Goal: Task Accomplishment & Management: Manage account settings

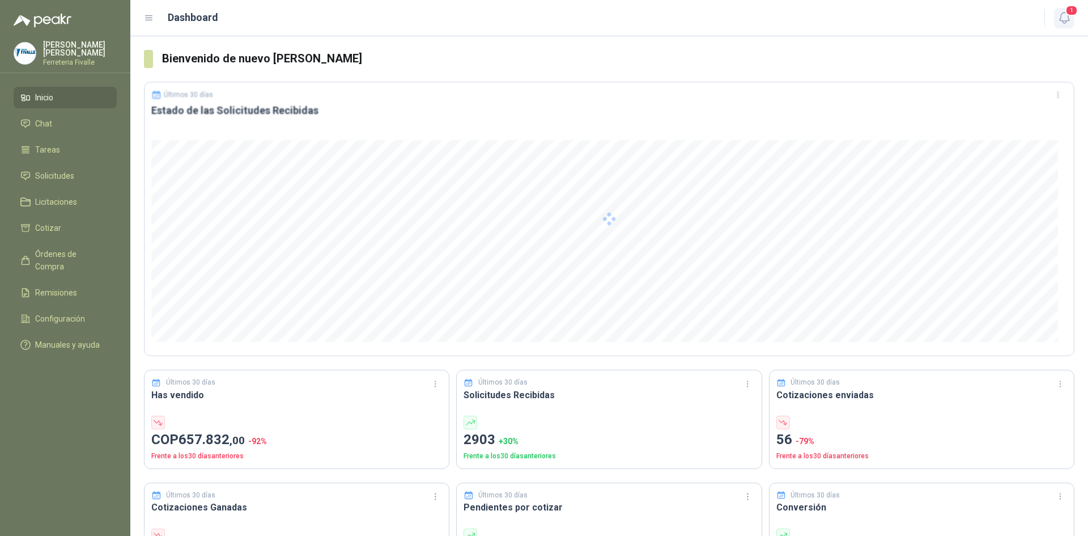
click at [1071, 17] on icon "button" at bounding box center [1065, 18] width 14 height 14
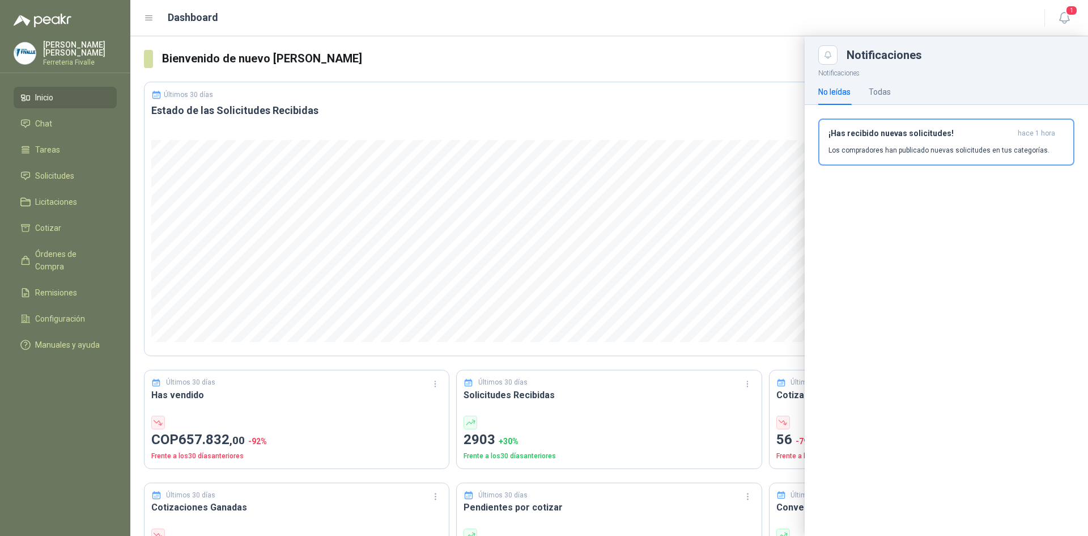
click at [862, 144] on div "¡Has recibido nuevas solicitudes! hace 1 hora Los compradores han publicado nue…" at bounding box center [947, 142] width 236 height 27
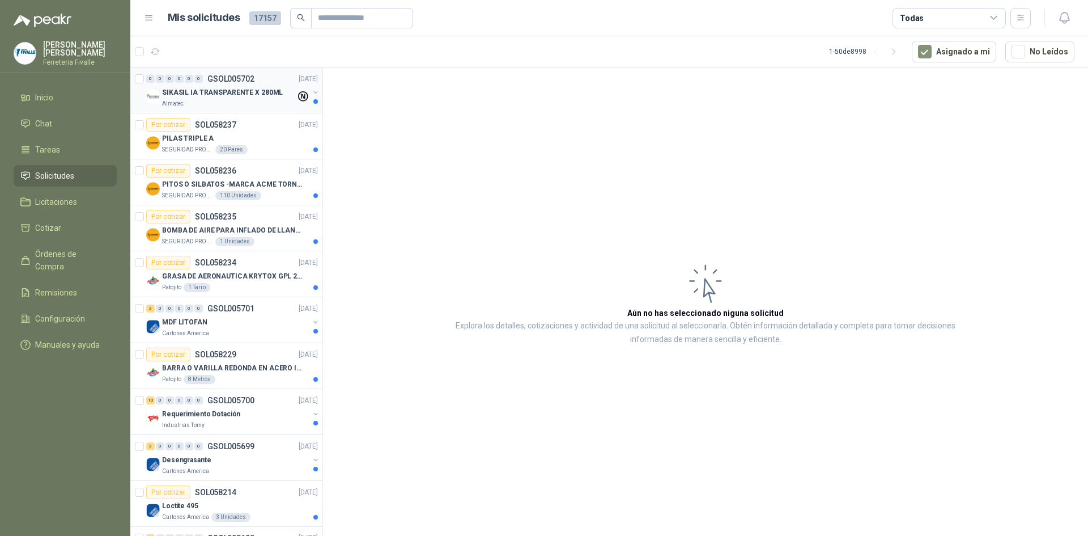
click at [253, 105] on div "Almatec" at bounding box center [229, 103] width 134 height 9
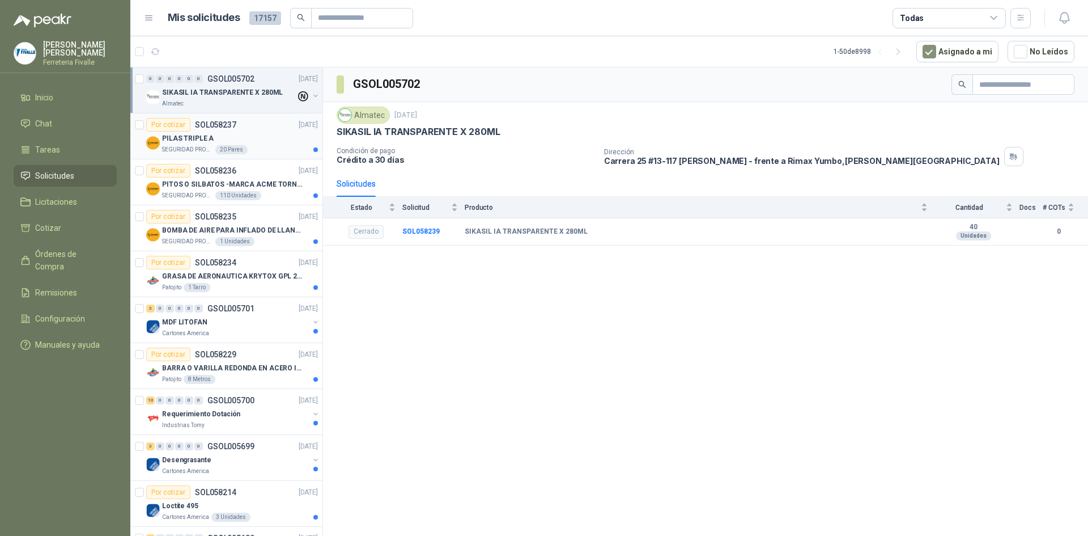
click at [257, 141] on div "PILAS TRIPLE A" at bounding box center [240, 139] width 156 height 14
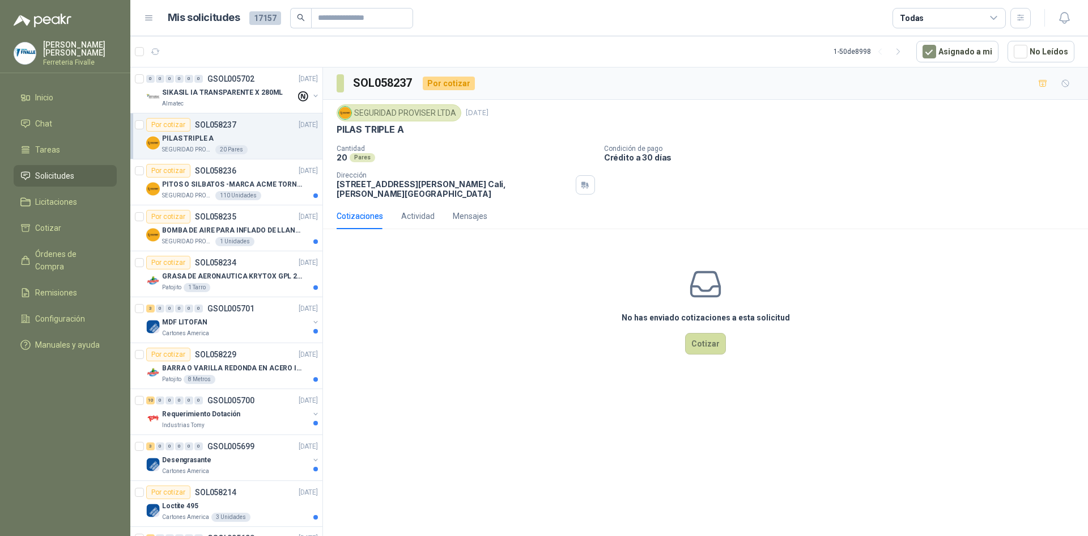
click at [981, 333] on div "No has enviado cotizaciones a esta solicitud Cotizar" at bounding box center [705, 310] width 765 height 145
click at [269, 193] on div "SEGURIDAD PROVISER LTDA 110 Unidades" at bounding box center [240, 195] width 156 height 9
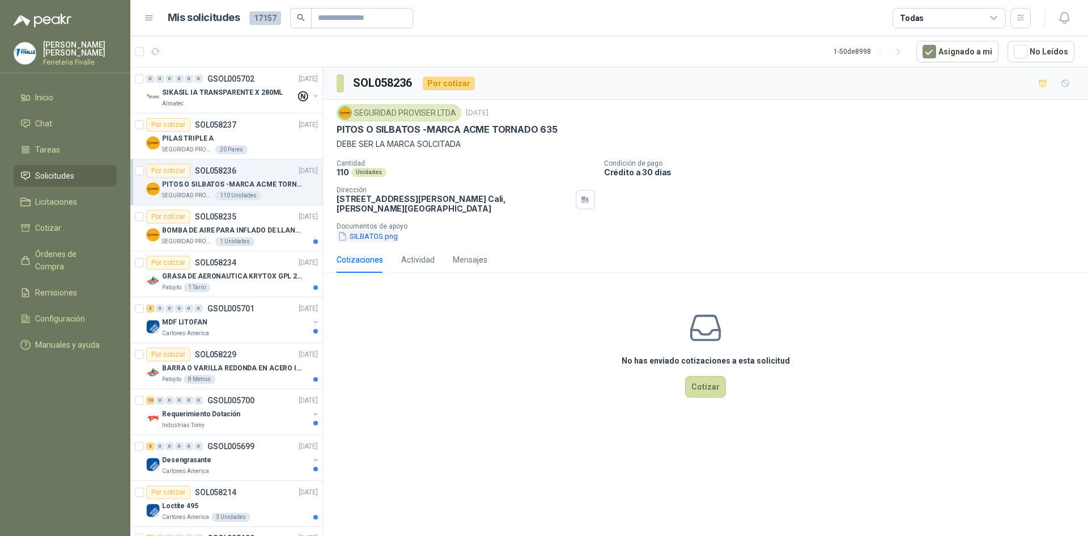
click at [368, 237] on button "SILBATOS.png" at bounding box center [368, 236] width 62 height 12
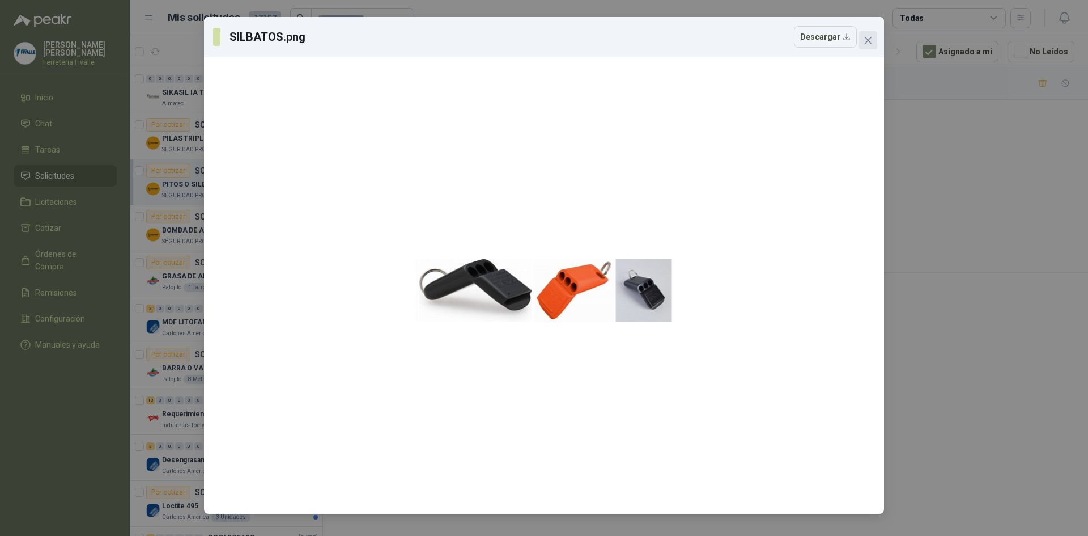
click at [872, 39] on icon "close" at bounding box center [868, 40] width 9 height 9
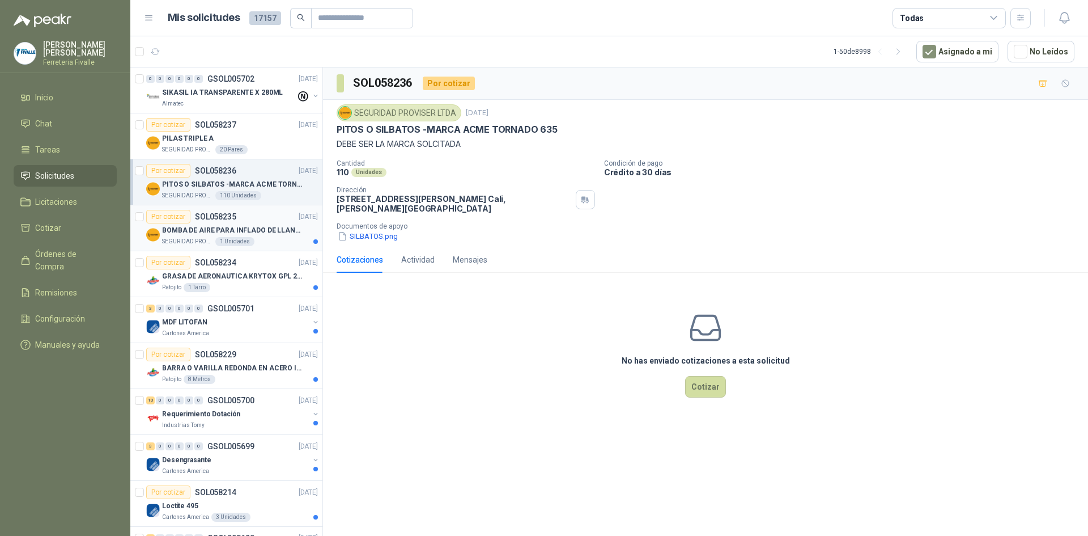
click at [267, 248] on article "Por cotizar SOL058235 [DATE] BOMBA DE AIRE PARA INFLADO DE LLANTAS DE BICICLETA…" at bounding box center [226, 228] width 192 height 46
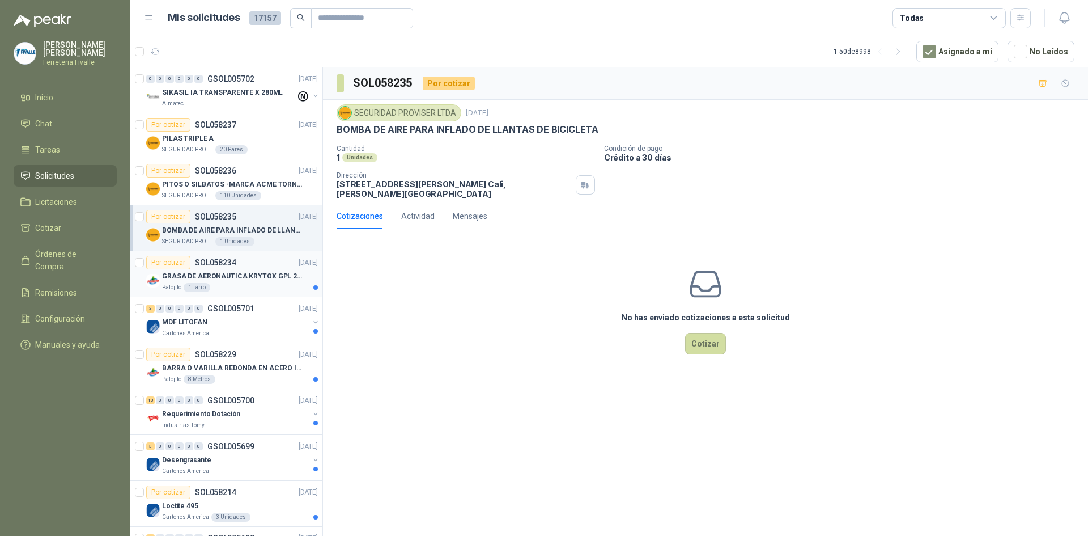
click at [246, 274] on p "GRASA DE AERONAUTICA KRYTOX GPL 207 (SE ADJUNTA IMAGEN DE REFERENCIA)" at bounding box center [232, 276] width 141 height 11
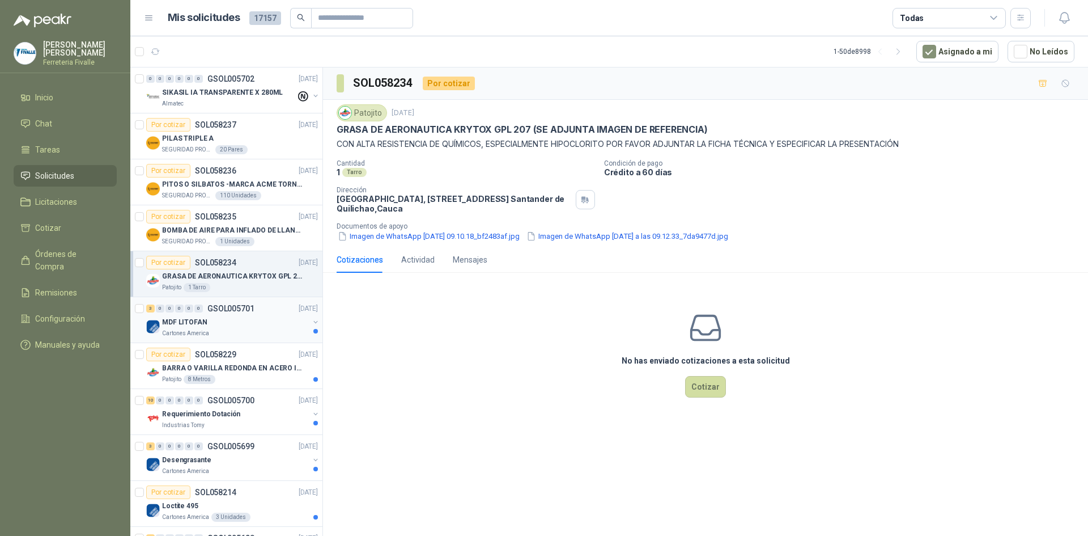
click at [235, 312] on p "GSOL005701" at bounding box center [230, 308] width 47 height 8
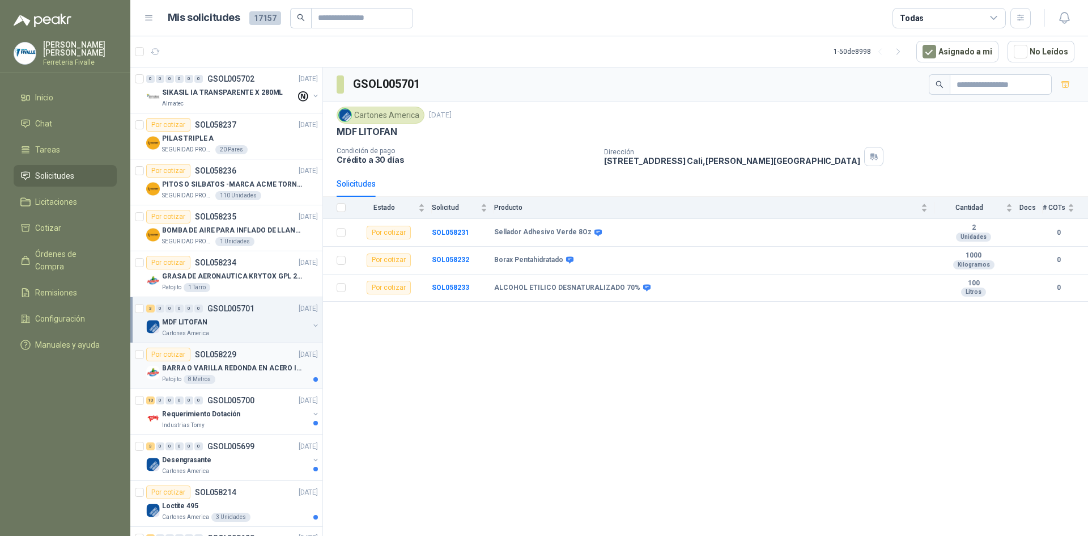
click at [254, 372] on p "BARRA O VARILLA REDONDA EN ACERO INOXIDABLE DE 2" O 50 MM" at bounding box center [232, 368] width 141 height 11
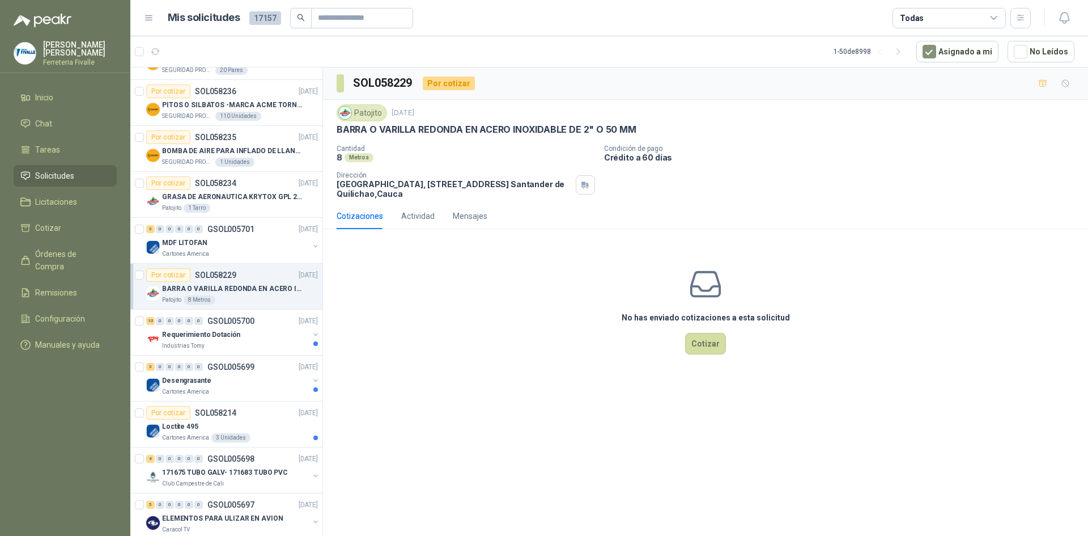
scroll to position [227, 0]
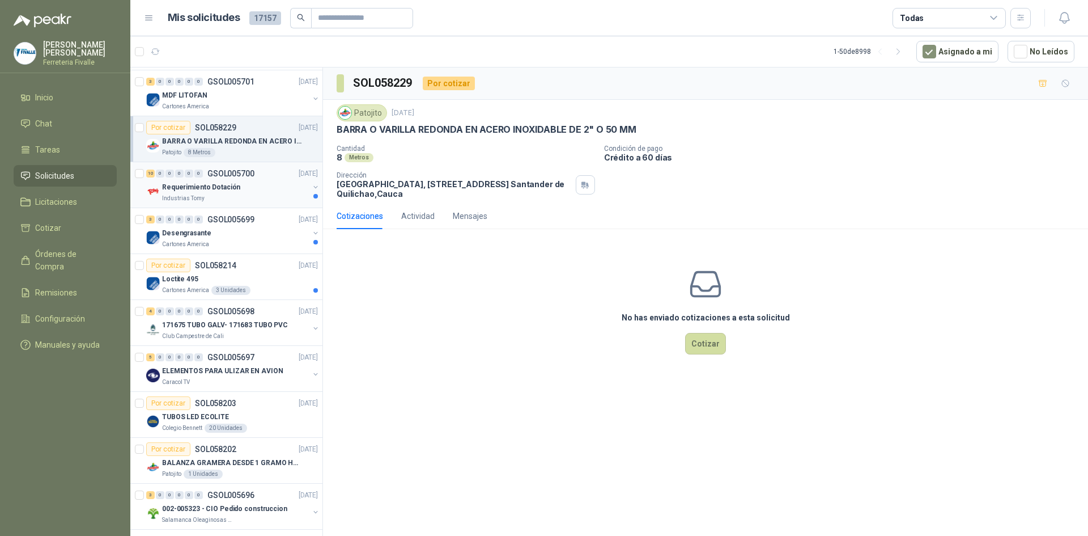
click at [258, 200] on div "Industrias Tomy" at bounding box center [235, 198] width 147 height 9
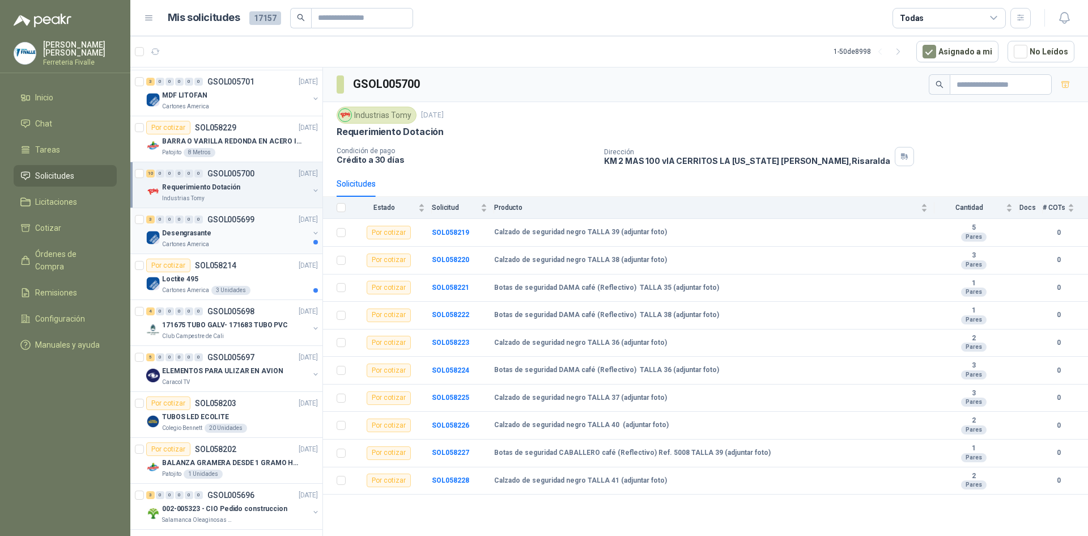
click at [222, 240] on div "Cartones America" at bounding box center [235, 244] width 147 height 9
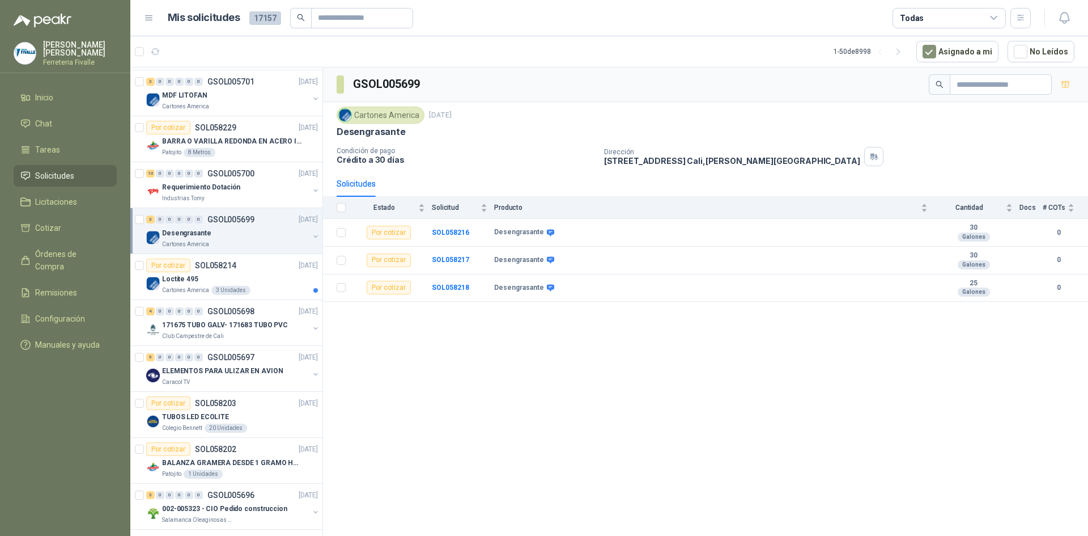
drag, startPoint x: 787, startPoint y: 344, endPoint x: 628, endPoint y: 270, distance: 175.2
click at [785, 345] on div "GSOL005699 Cartones America [DATE] Desengrasante Condición de pago Crédito a 30…" at bounding box center [705, 303] width 765 height 472
drag, startPoint x: 789, startPoint y: 319, endPoint x: 770, endPoint y: 320, distance: 18.7
click at [789, 319] on div "GSOL005699 Cartones America [DATE] Desengrasante Condición de pago Crédito a 30…" at bounding box center [705, 303] width 765 height 472
click at [223, 290] on div "3 Unidades" at bounding box center [230, 290] width 39 height 9
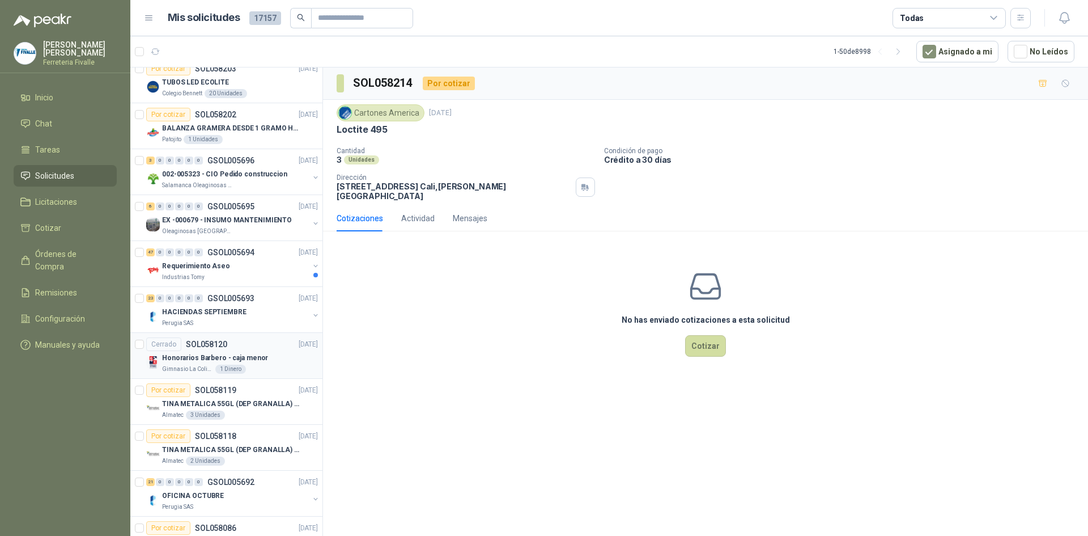
scroll to position [567, 0]
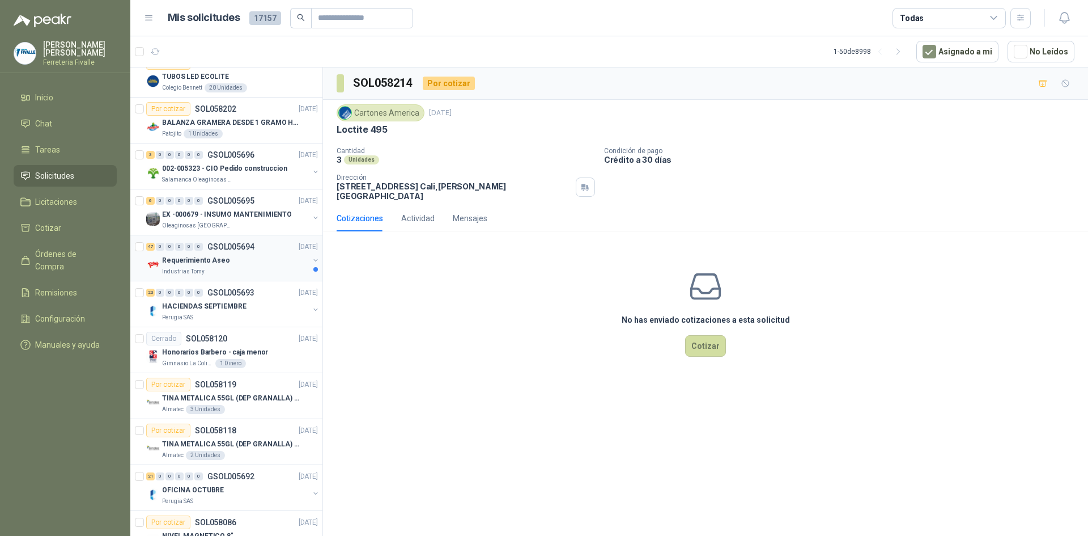
click at [259, 264] on div "Requerimiento Aseo" at bounding box center [235, 260] width 147 height 14
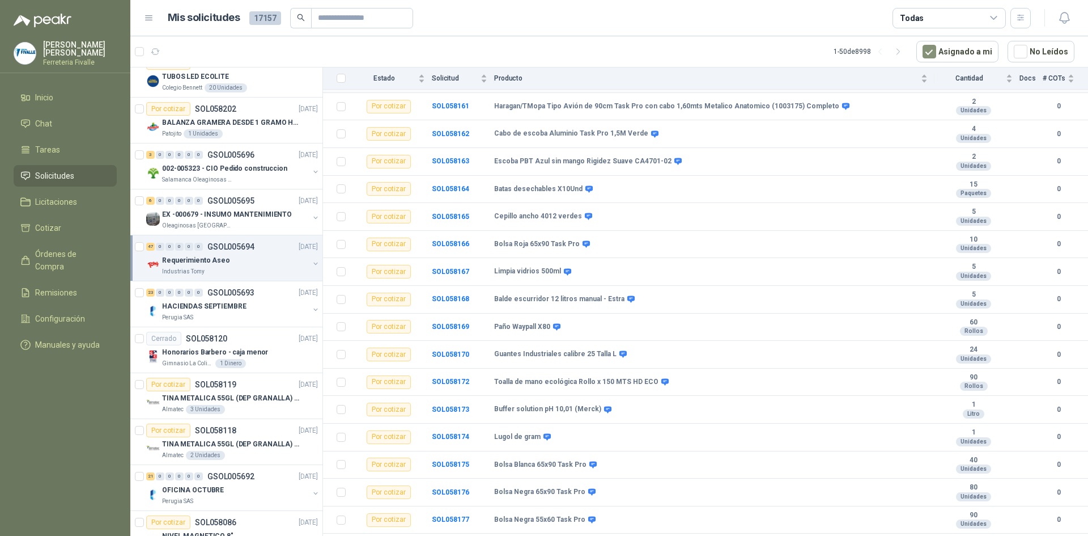
scroll to position [794, 0]
